Goal: Task Accomplishment & Management: Manage account settings

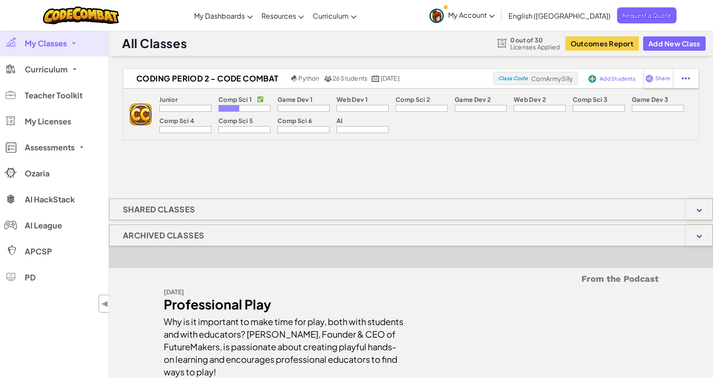
click at [74, 43] on span at bounding box center [73, 44] width 3 height 2
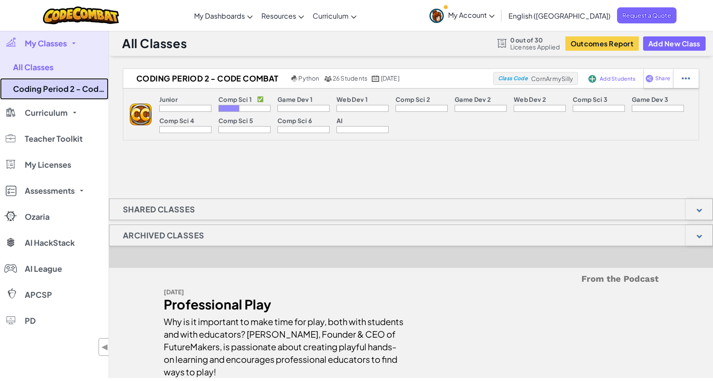
click at [79, 85] on link "Coding Period 2 - Code Combat" at bounding box center [54, 89] width 108 height 22
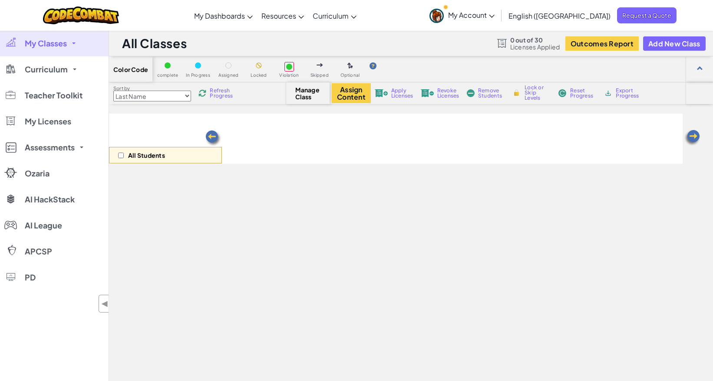
select select "560f1a9f22961295f9427742"
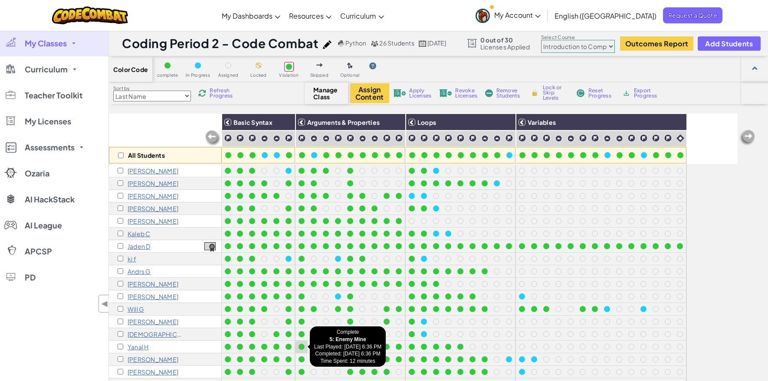
scroll to position [40, 0]
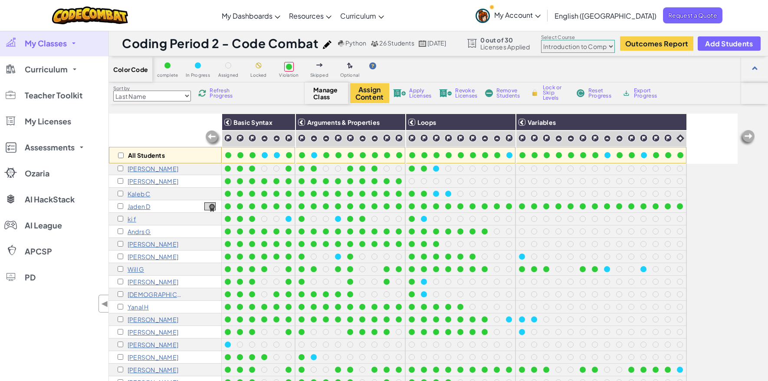
click at [491, 92] on img at bounding box center [489, 93] width 8 height 8
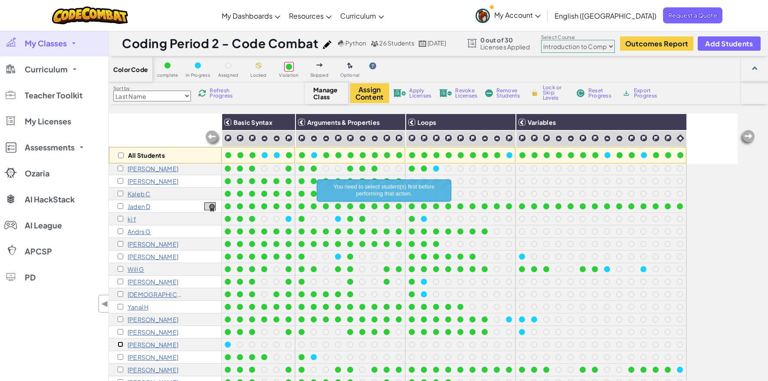
click at [121, 344] on input "checkbox" at bounding box center [121, 345] width 6 height 6
checkbox input "true"
click at [506, 91] on span "Remove Students" at bounding box center [509, 93] width 26 height 10
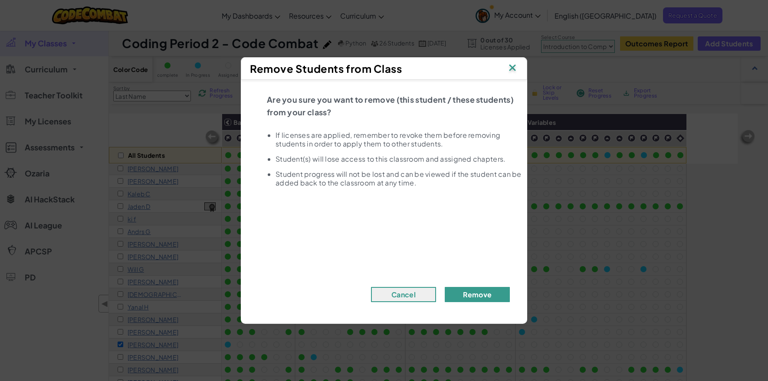
click at [482, 295] on button "Remove" at bounding box center [477, 294] width 65 height 15
click at [479, 292] on button "Remove" at bounding box center [477, 294] width 65 height 15
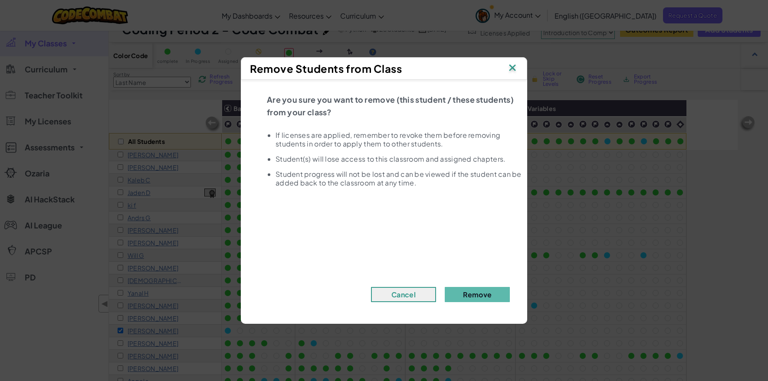
scroll to position [29, 0]
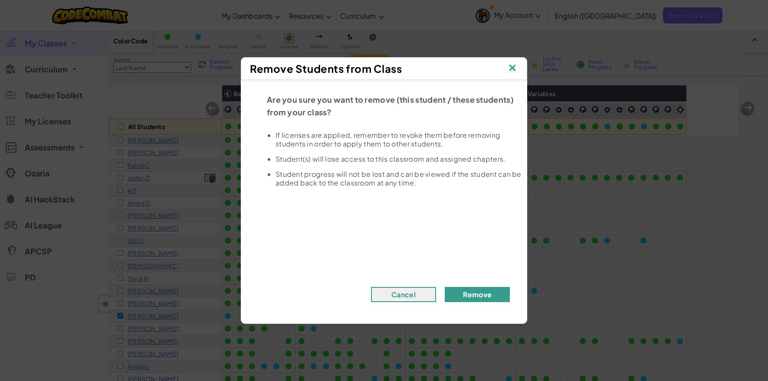
click at [485, 294] on button "Remove" at bounding box center [477, 294] width 65 height 15
click at [512, 66] on img at bounding box center [512, 68] width 11 height 13
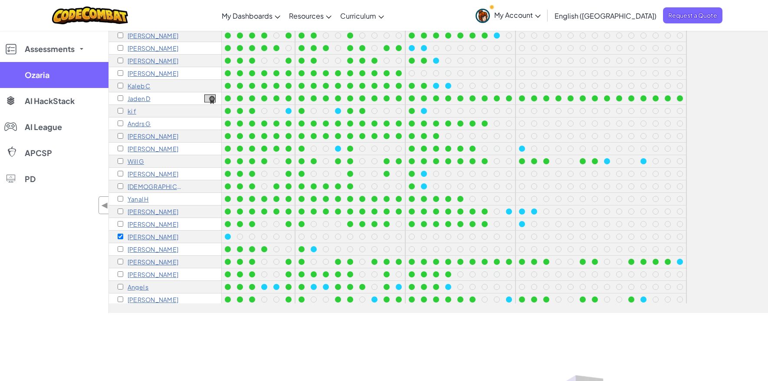
scroll to position [0, 0]
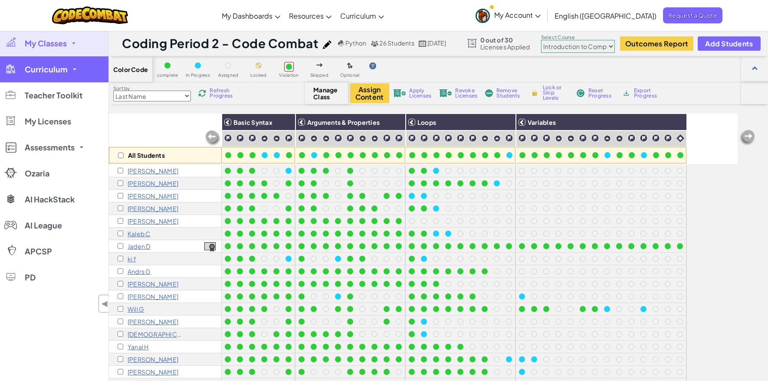
click at [54, 67] on span "Curriculum" at bounding box center [46, 70] width 43 height 8
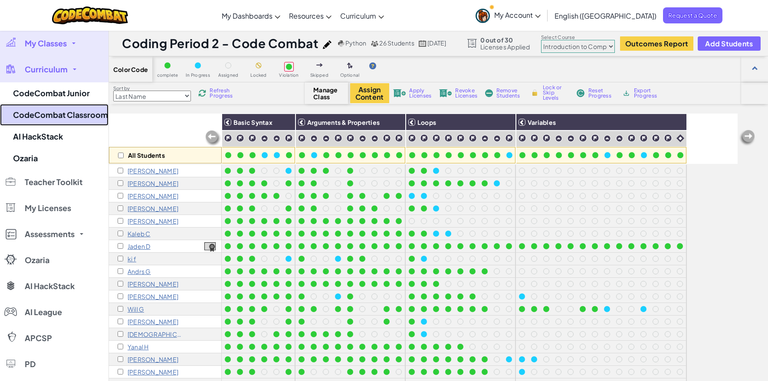
click at [78, 116] on link "CodeCombat Classroom" at bounding box center [54, 115] width 108 height 22
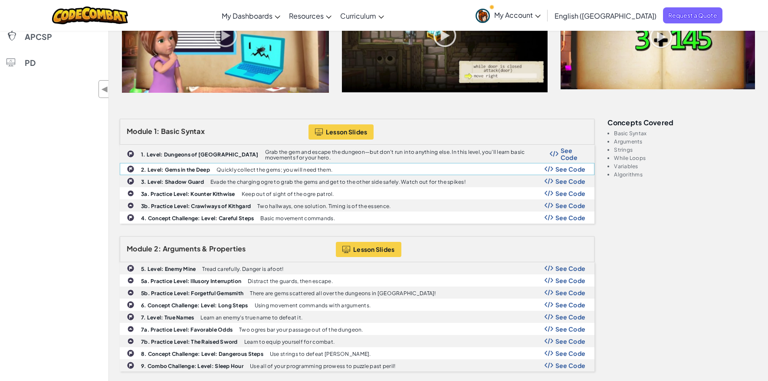
scroll to position [222, 0]
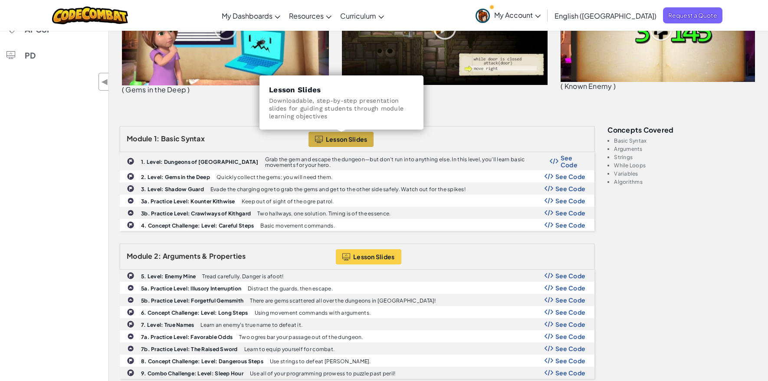
click at [342, 139] on span "Lesson Slides" at bounding box center [347, 139] width 42 height 7
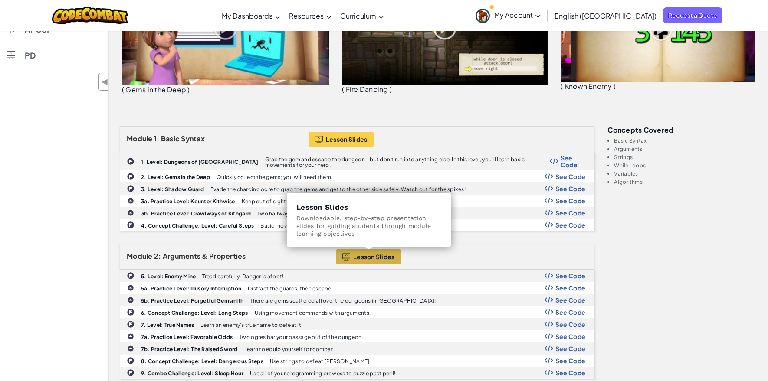
click at [370, 253] on span "Lesson Slides" at bounding box center [374, 256] width 42 height 7
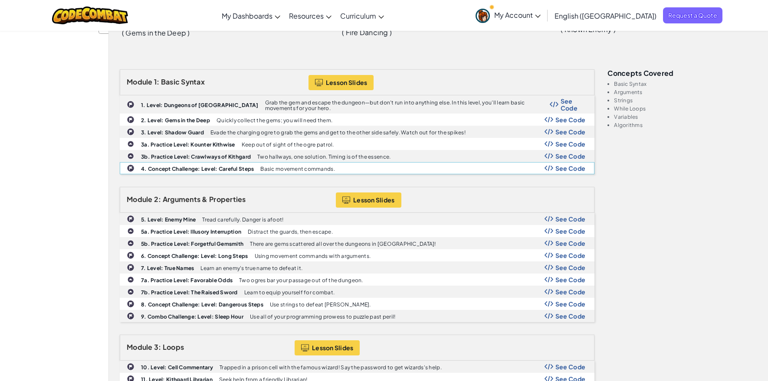
scroll to position [0, 0]
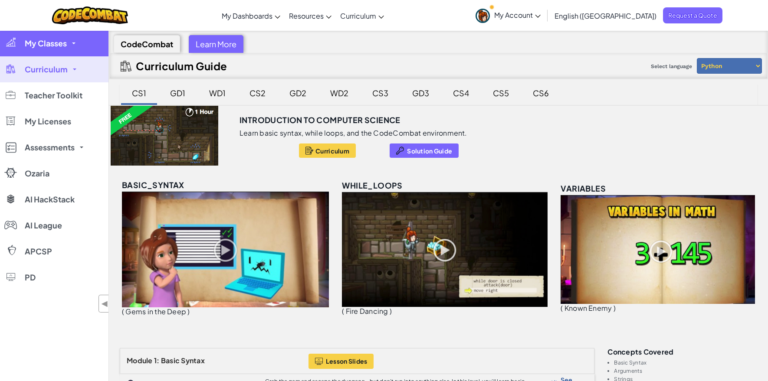
click at [74, 45] on link "My Classes" at bounding box center [54, 43] width 108 height 26
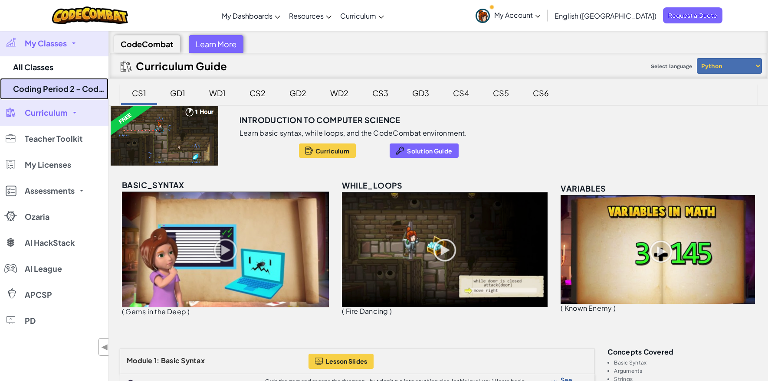
click at [85, 87] on link "Coding Period 2 - Code Combat" at bounding box center [54, 89] width 108 height 22
select select "560f1a9f22961295f9427742"
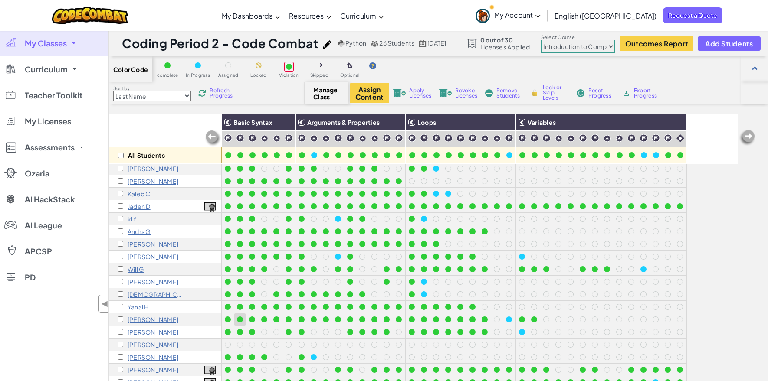
scroll to position [26, 0]
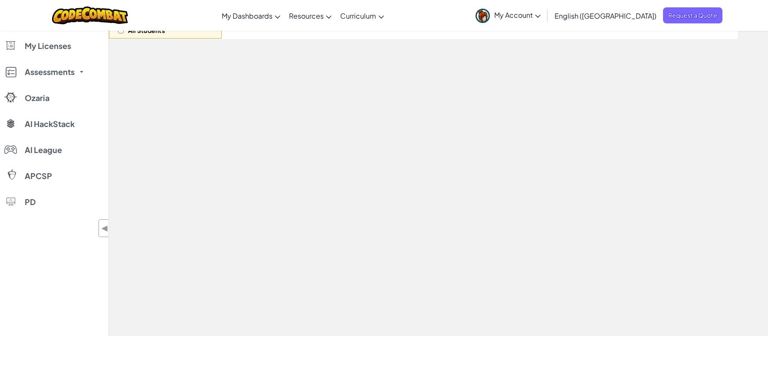
scroll to position [124, 0]
select select "560f1a9f22961295f9427742"
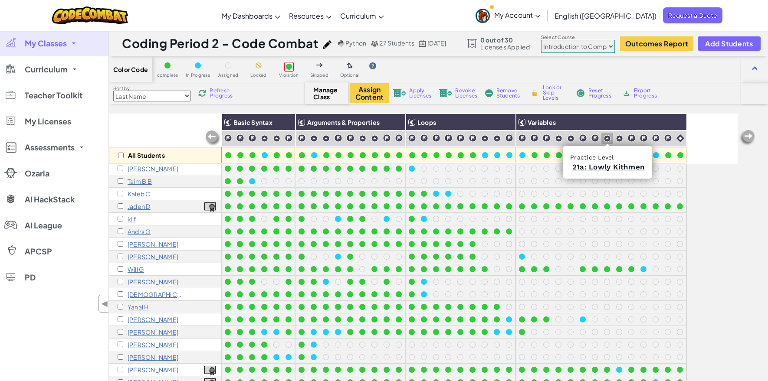
scroll to position [0, 0]
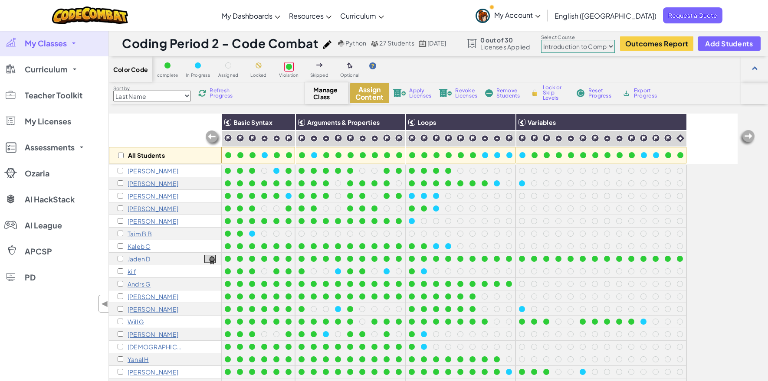
click at [369, 91] on button "Assign Content" at bounding box center [369, 93] width 39 height 20
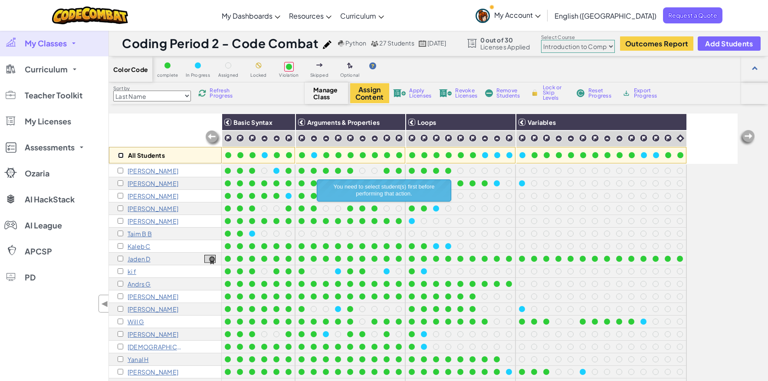
click at [122, 155] on input "checkbox" at bounding box center [121, 156] width 6 height 6
checkbox input "true"
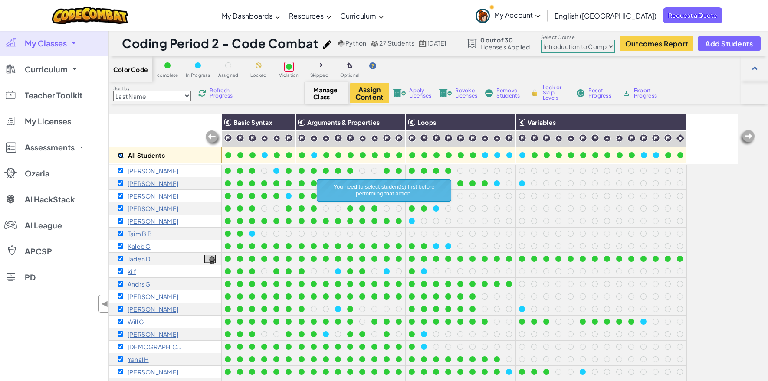
checkbox input "true"
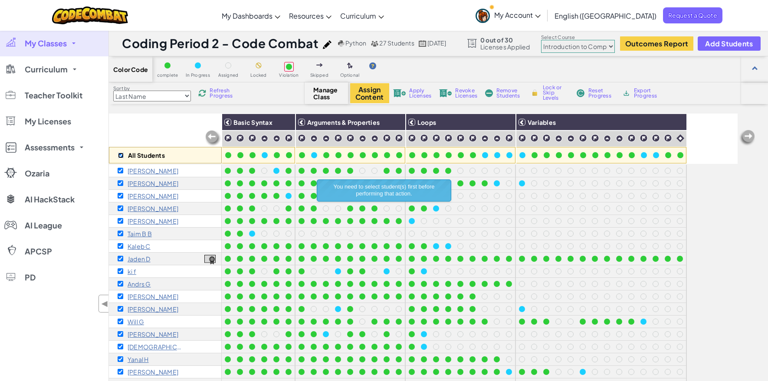
checkbox input "true"
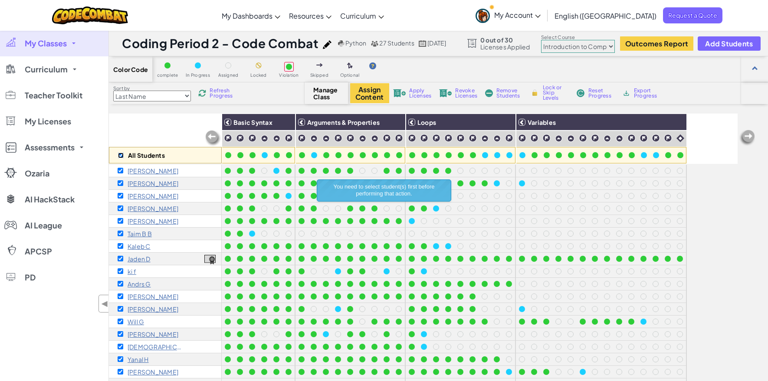
checkbox input "true"
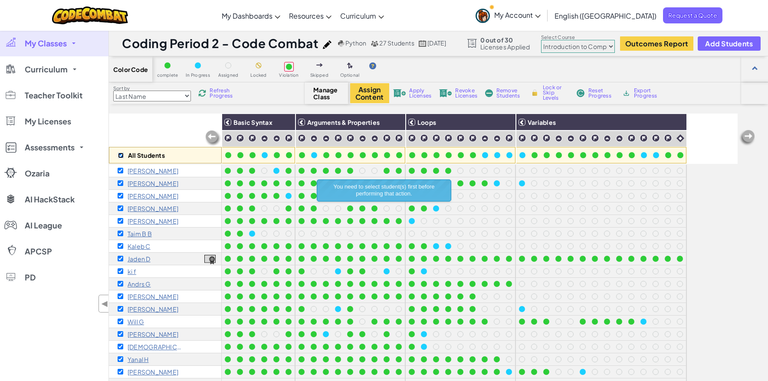
checkbox input "true"
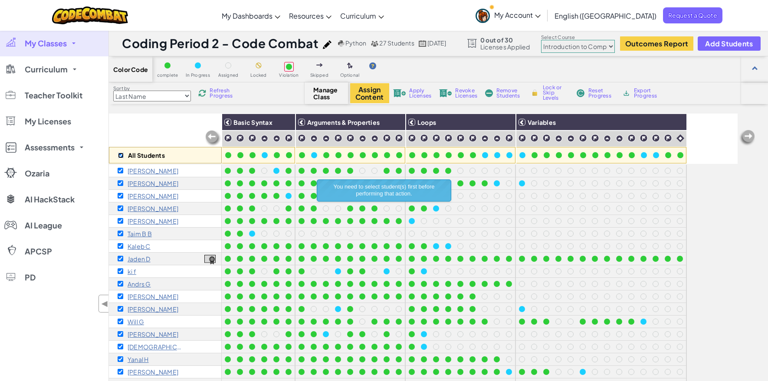
checkbox input "true"
click at [365, 90] on button "Assign Content" at bounding box center [369, 93] width 39 height 20
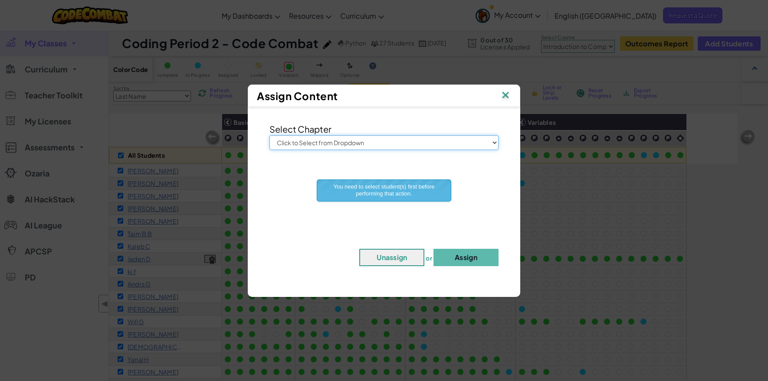
click at [494, 141] on select "Click to Select from Dropdown Junior Introduction to Computer Science Game Deve…" at bounding box center [384, 142] width 229 height 15
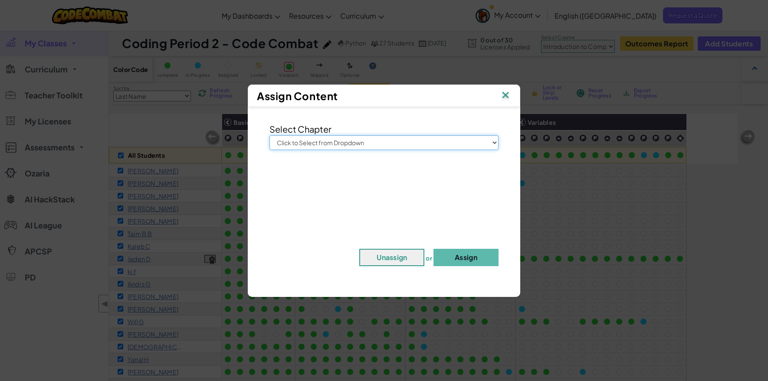
select select "Game Development 1"
click at [270, 135] on select "Click to Select from Dropdown Junior Introduction to Computer Science Game Deve…" at bounding box center [384, 142] width 229 height 15
click at [470, 256] on button "Assign" at bounding box center [466, 257] width 65 height 17
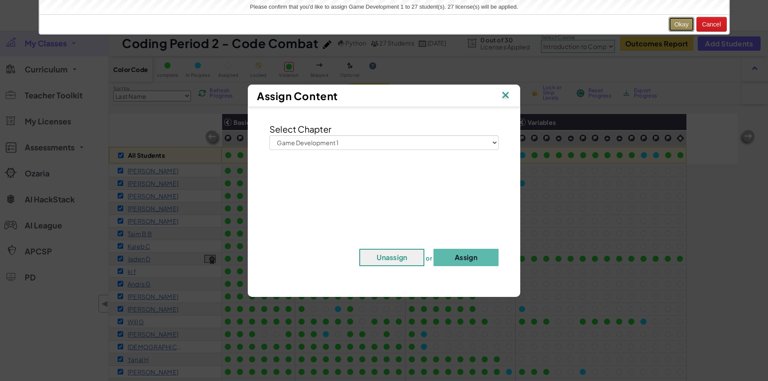
click at [686, 26] on button "Okay" at bounding box center [682, 24] width 26 height 15
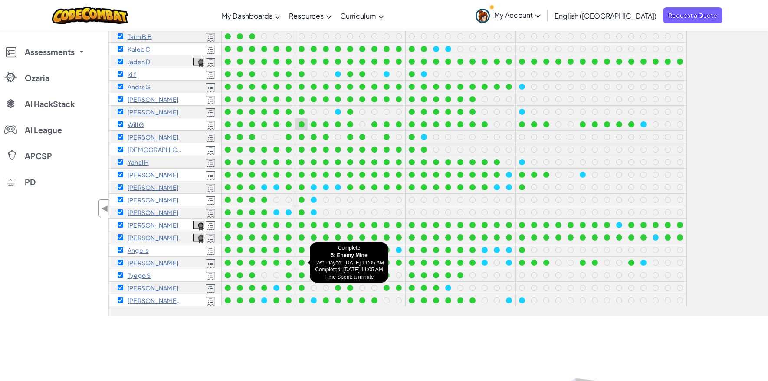
scroll to position [146, 0]
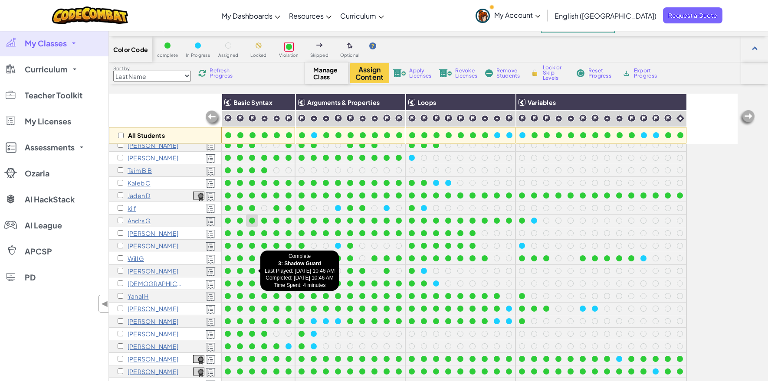
scroll to position [45, 0]
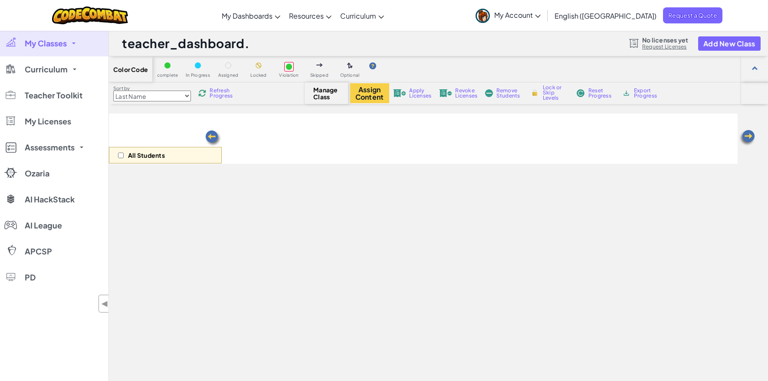
scroll to position [20, 0]
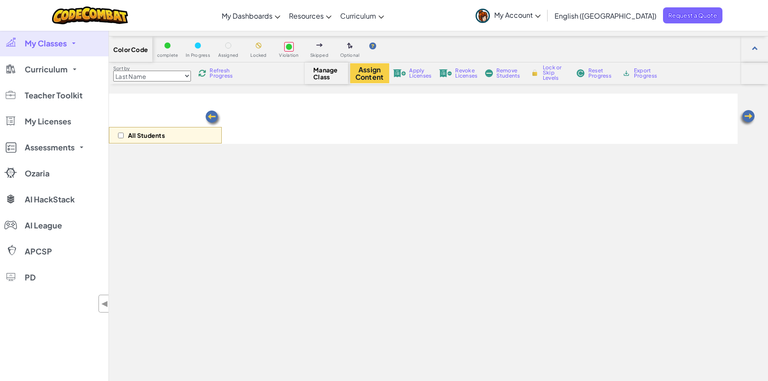
select select "560f1a9f22961295f9427742"
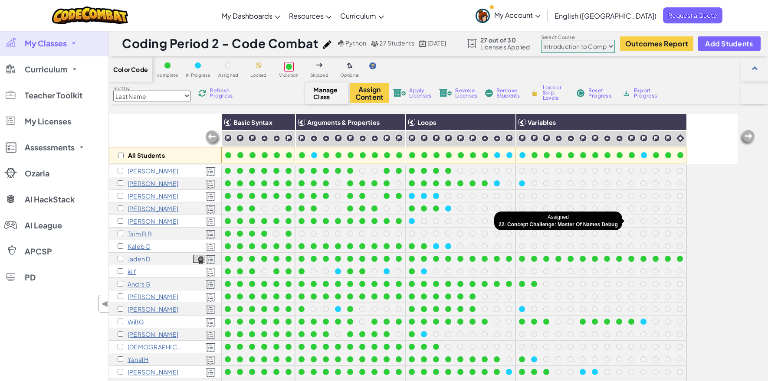
scroll to position [53, 0]
